Goal: Information Seeking & Learning: Learn about a topic

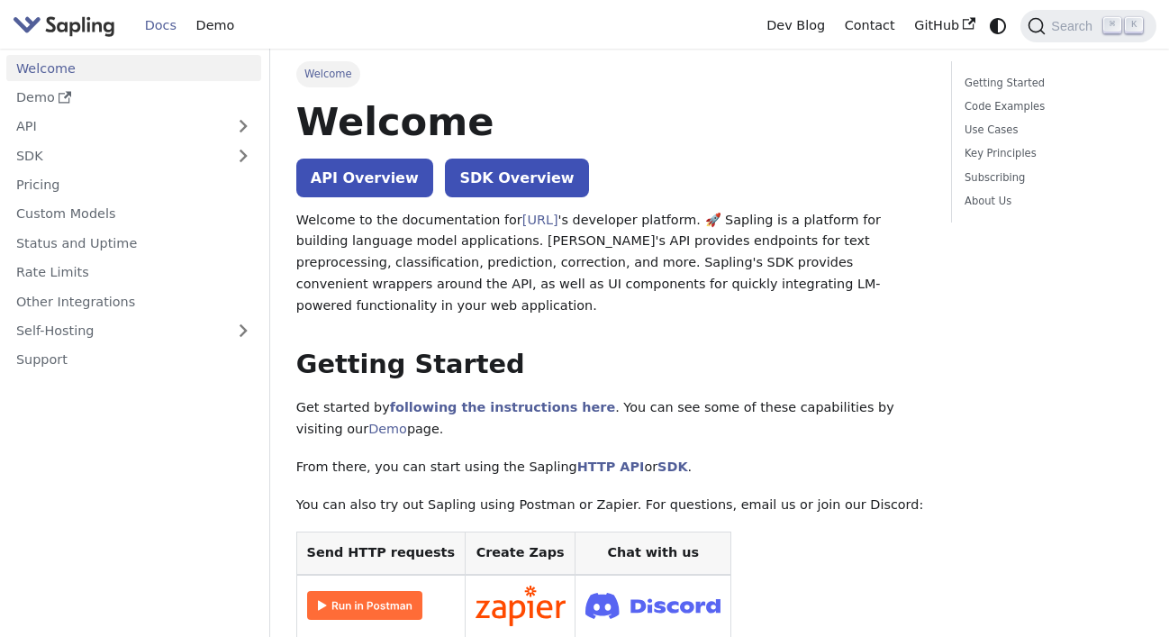
click at [156, 71] on link "Welcome" at bounding box center [133, 68] width 255 height 26
click at [155, 88] on link "Demo" at bounding box center [133, 98] width 255 height 26
click at [144, 129] on link "API" at bounding box center [115, 126] width 219 height 26
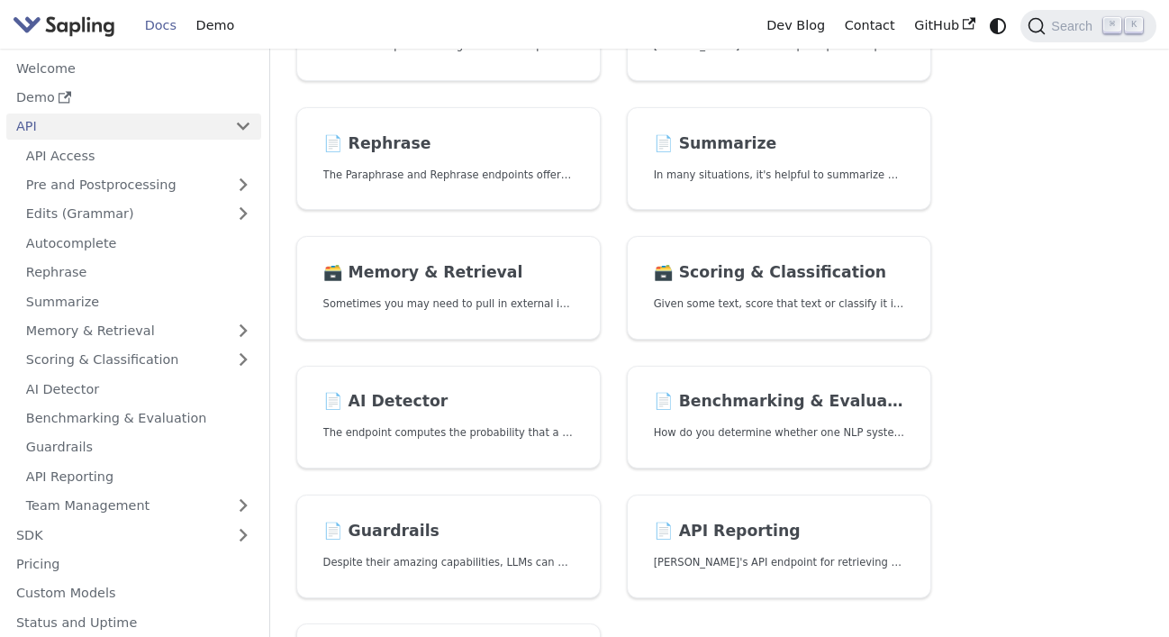
scroll to position [369, 0]
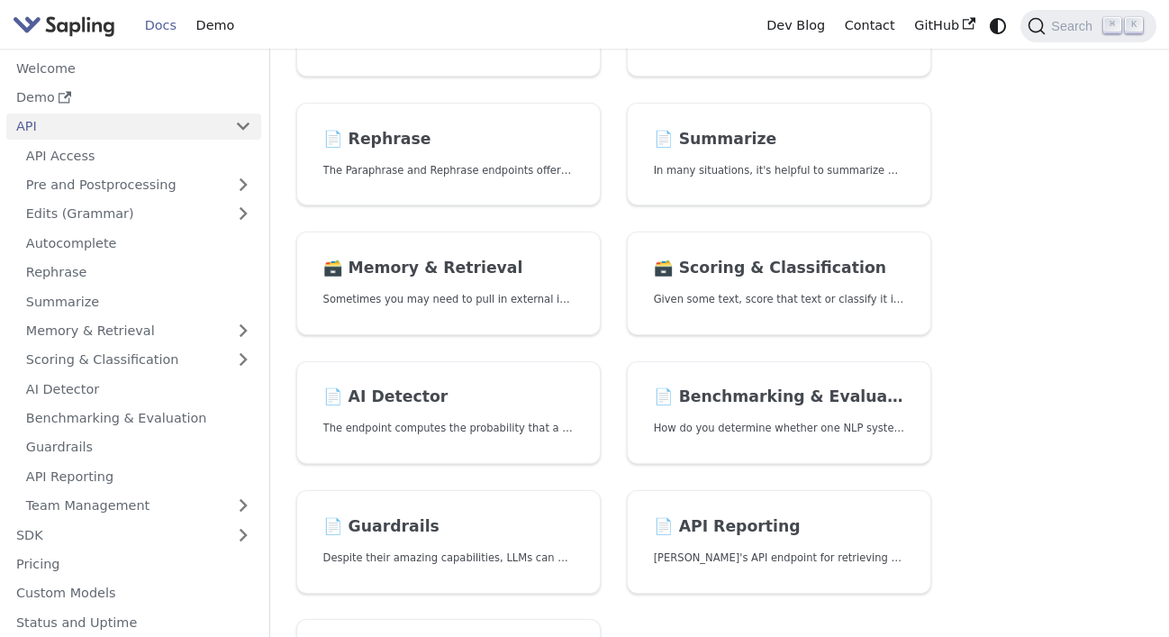
click at [438, 449] on link "📄️ AI Detector The endpoint computes the probability that a piece of text is AI…" at bounding box center [448, 413] width 304 height 104
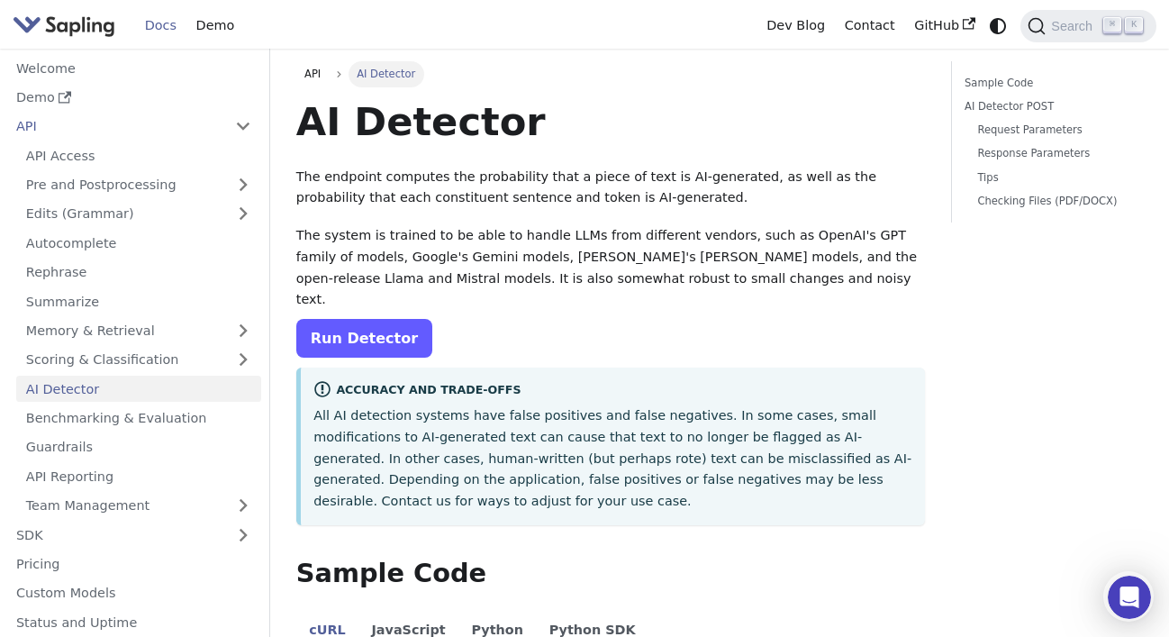
click at [371, 319] on link "Run Detector" at bounding box center [364, 338] width 136 height 39
click at [331, 319] on link "Run Detector" at bounding box center [364, 338] width 136 height 39
